Goal: Transaction & Acquisition: Purchase product/service

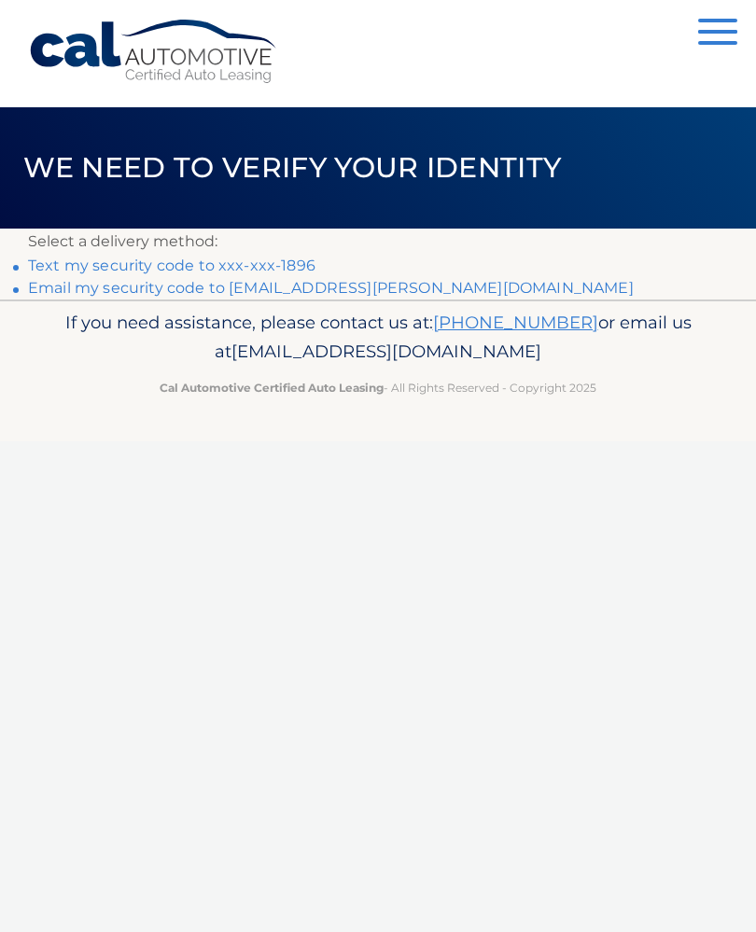
click at [49, 267] on link "Text my security code to xxx-xxx-1896" at bounding box center [171, 266] width 287 height 18
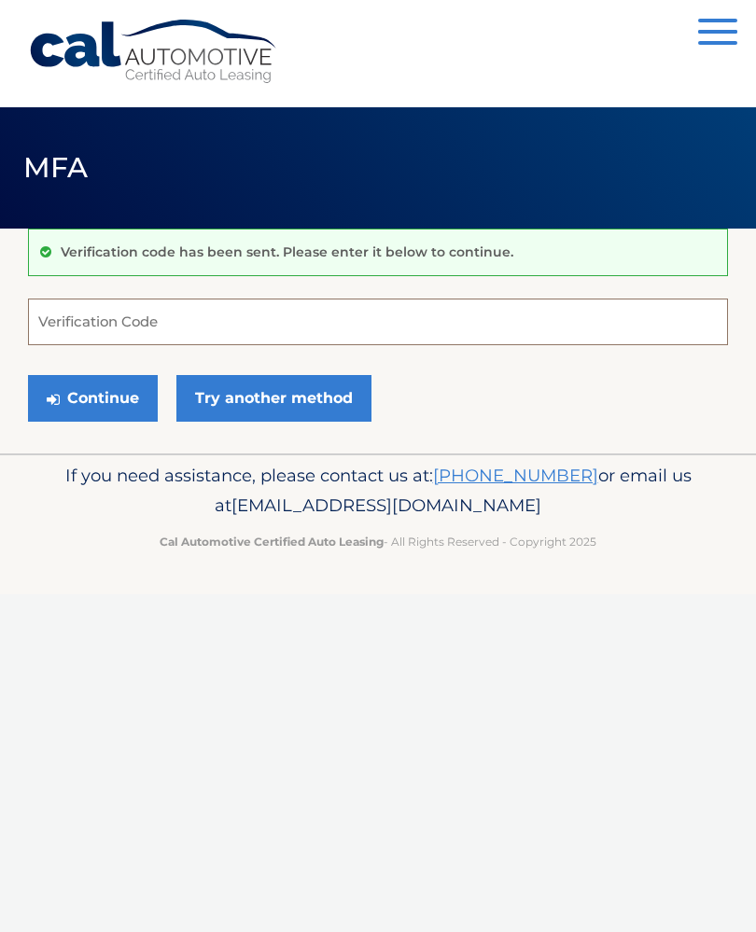
click at [97, 323] on input "Verification Code" at bounding box center [378, 322] width 700 height 47
type input "705005"
click at [105, 403] on button "Continue" at bounding box center [93, 398] width 130 height 47
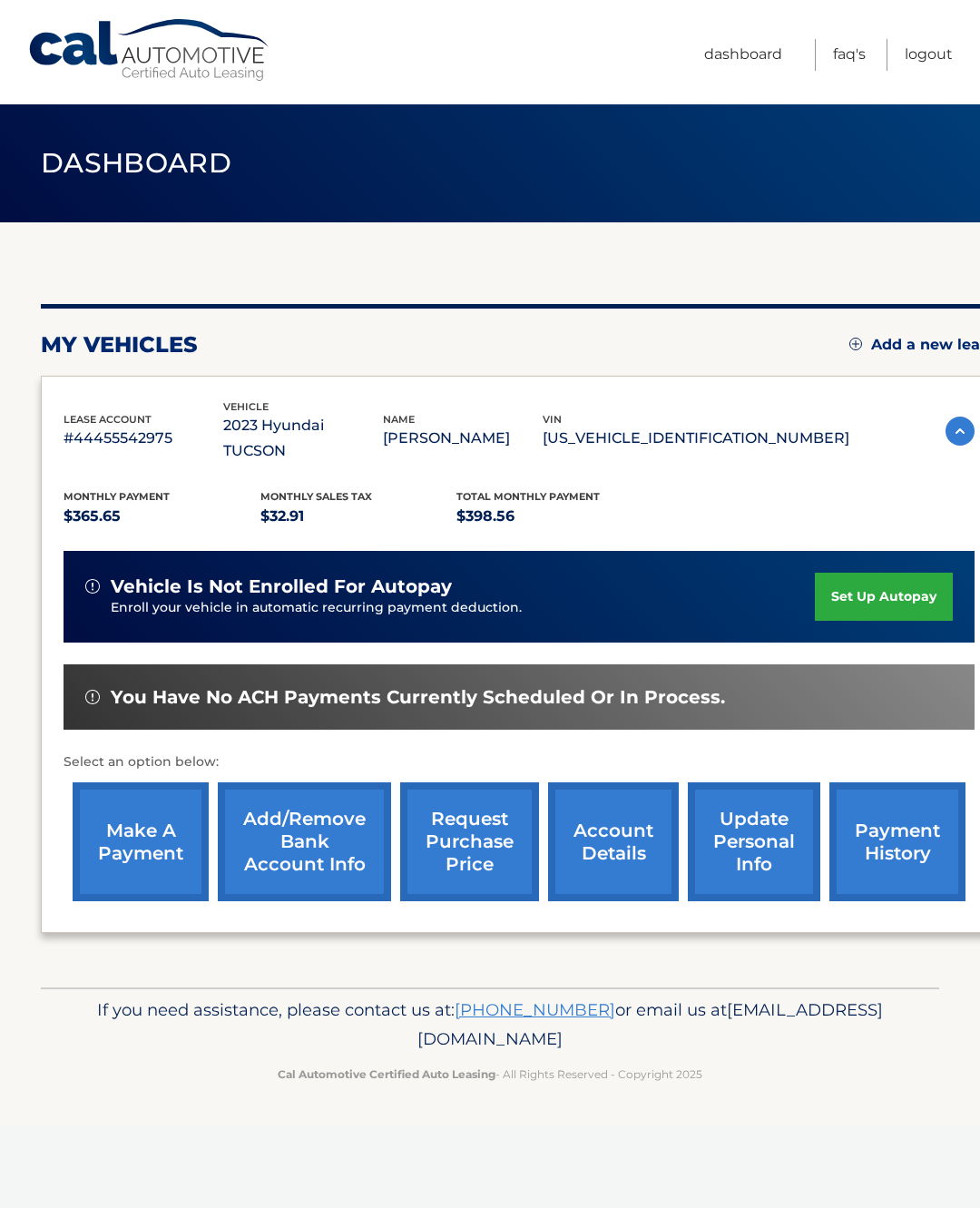
click at [161, 803] on link "make a payment" at bounding box center [141, 842] width 136 height 119
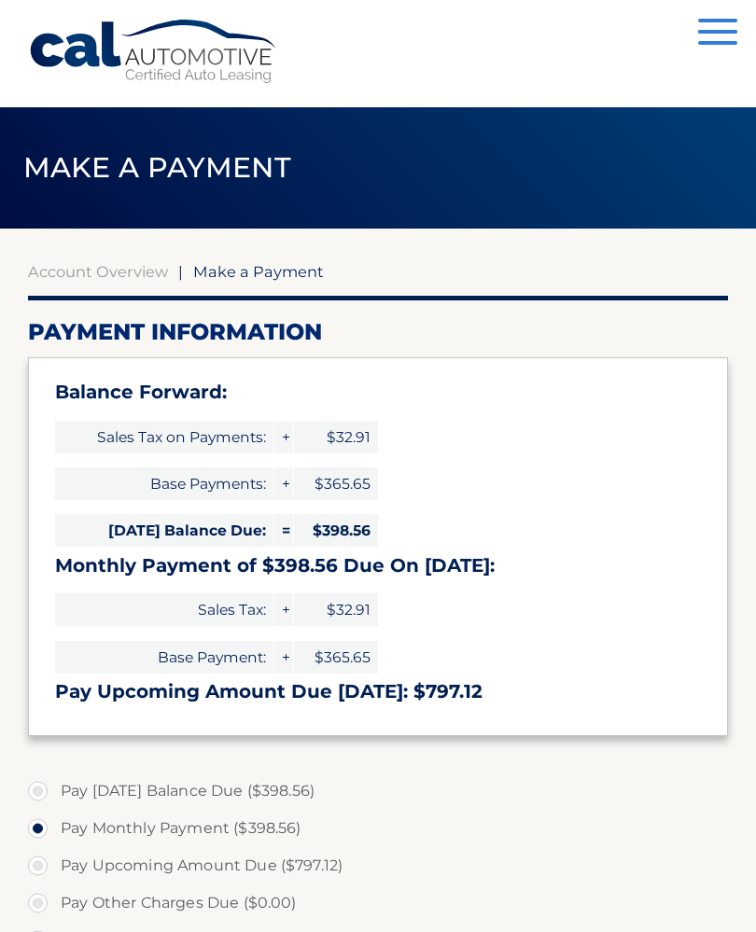
select select "YTExMThkNTMtNGU2ZC00YjEzLTkyYjctNDI3YmMxYWNhZTE5"
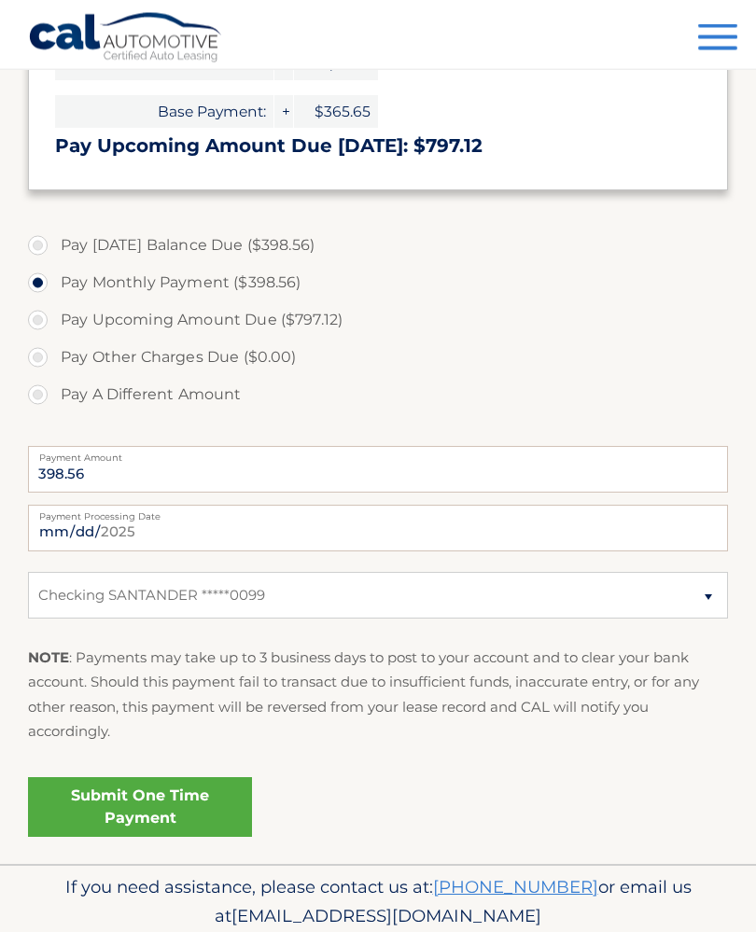
scroll to position [546, 0]
click at [180, 803] on link "Submit One Time Payment" at bounding box center [140, 807] width 224 height 60
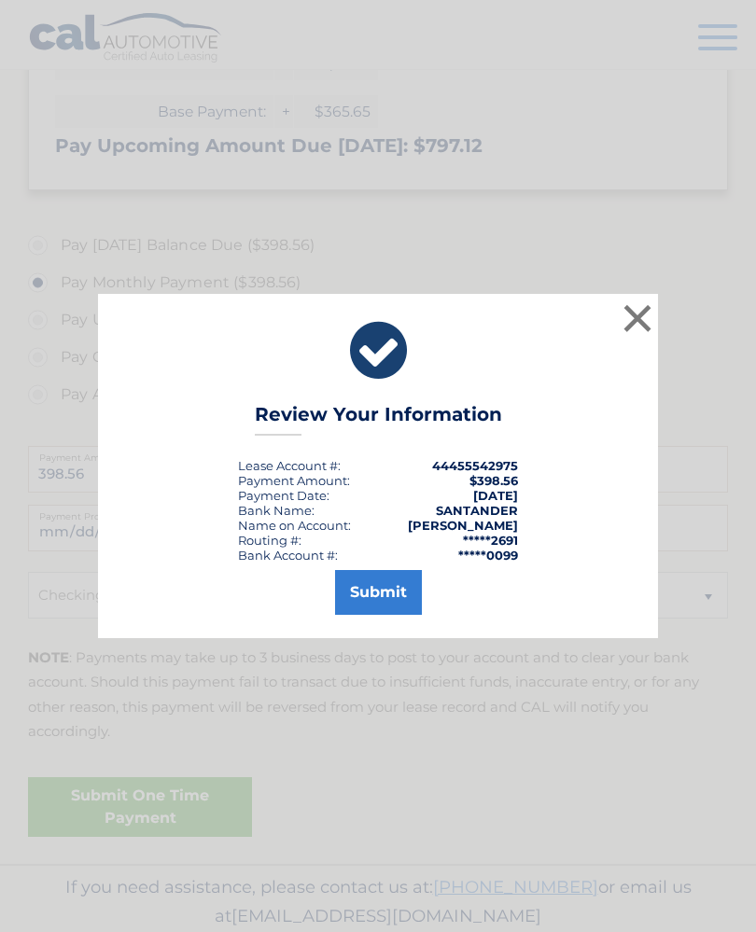
click at [379, 612] on button "Submit" at bounding box center [378, 592] width 87 height 45
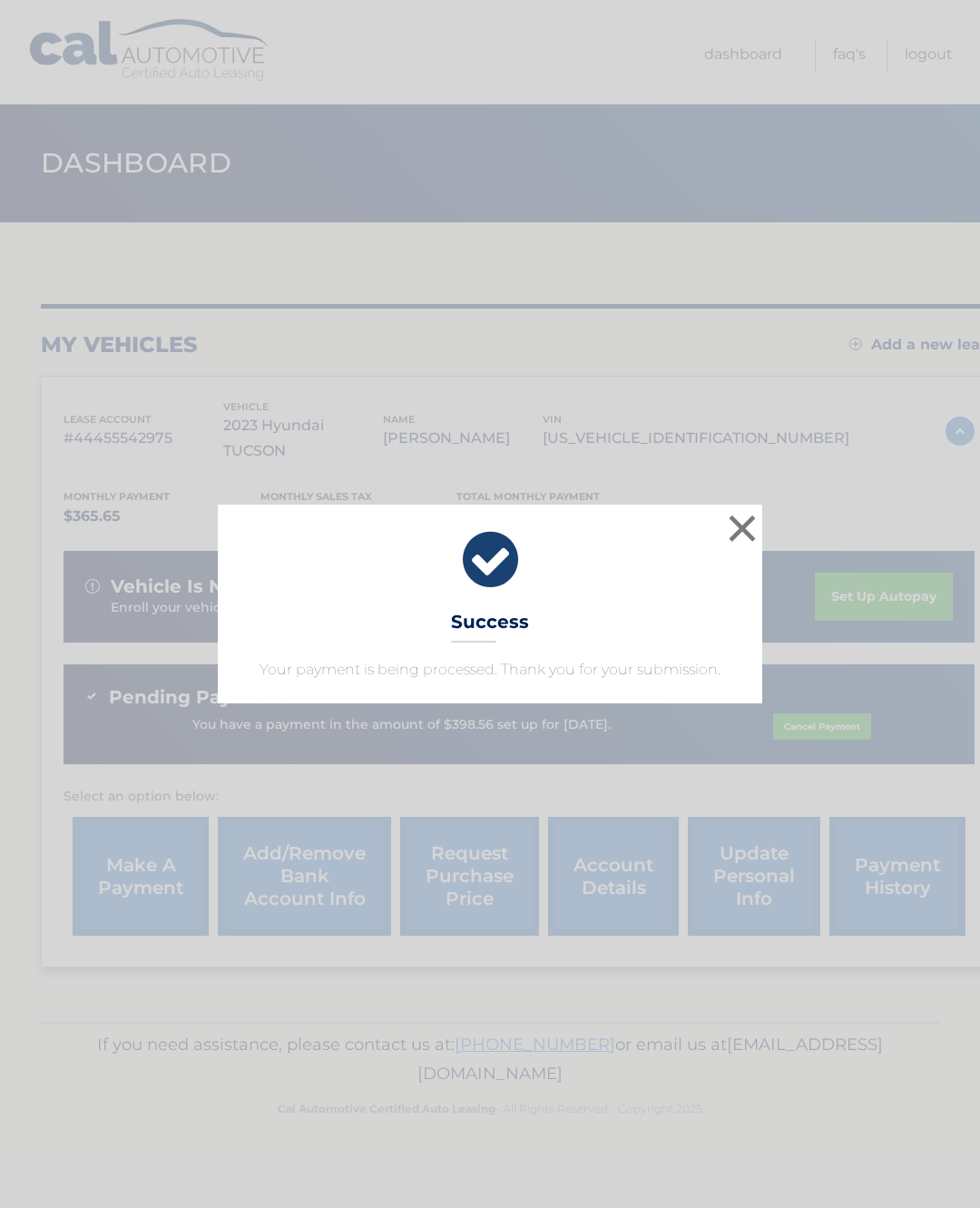
click at [749, 520] on button "×" at bounding box center [742, 528] width 36 height 36
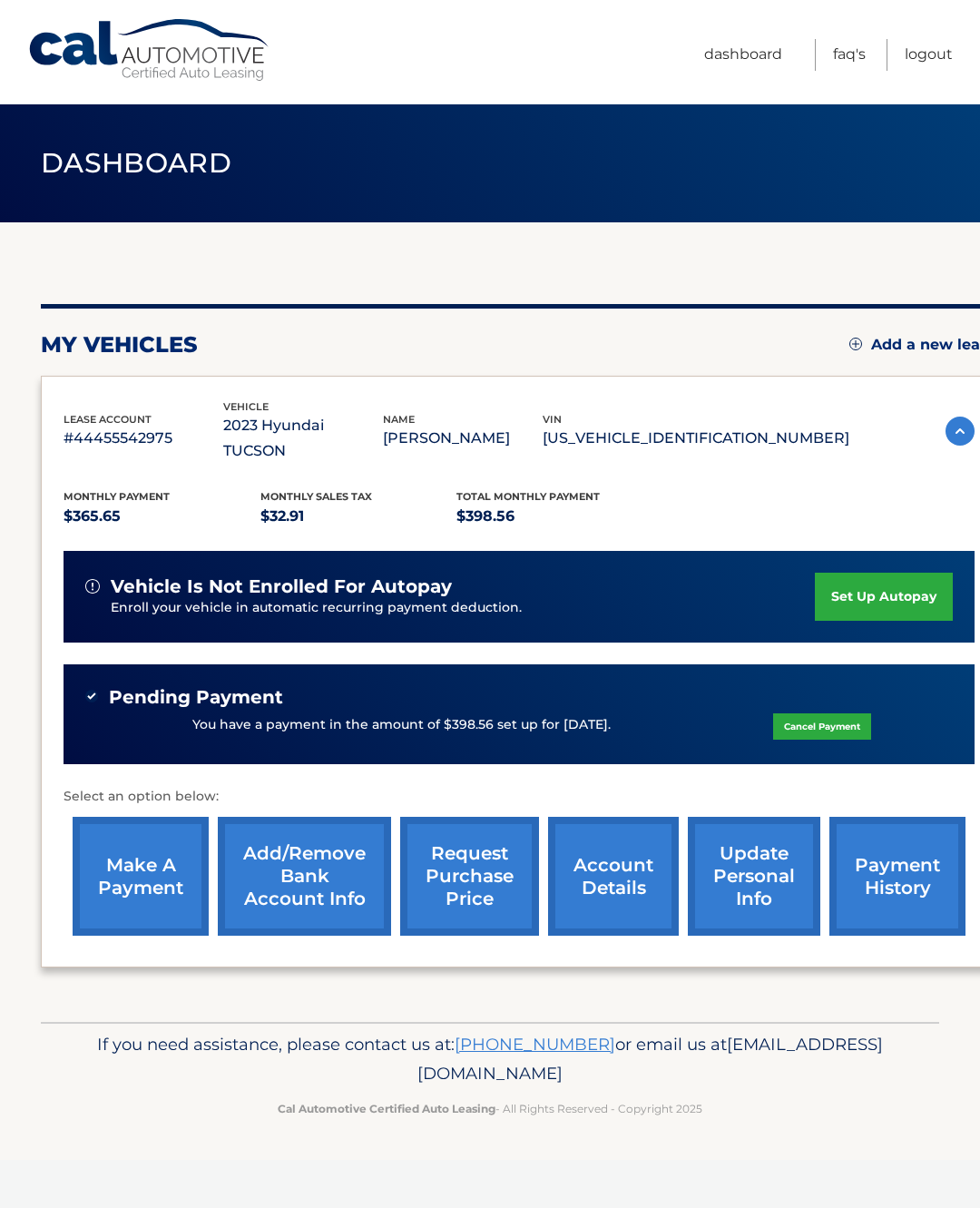
click at [933, 50] on link "Logout" at bounding box center [928, 54] width 48 height 32
